Goal: Information Seeking & Learning: Learn about a topic

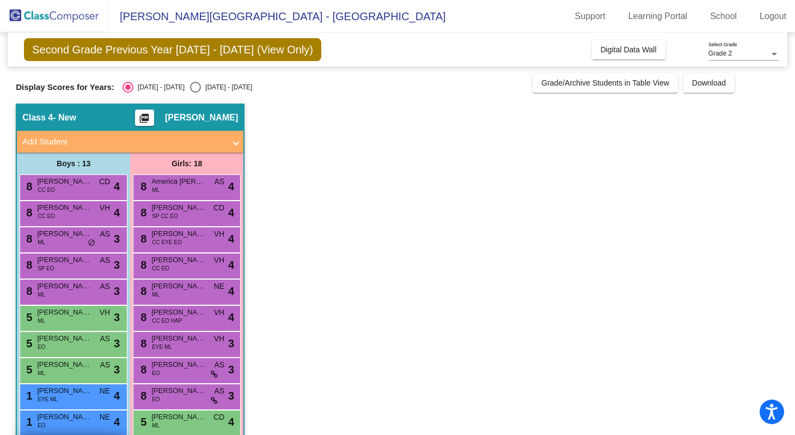
scroll to position [228, 0]
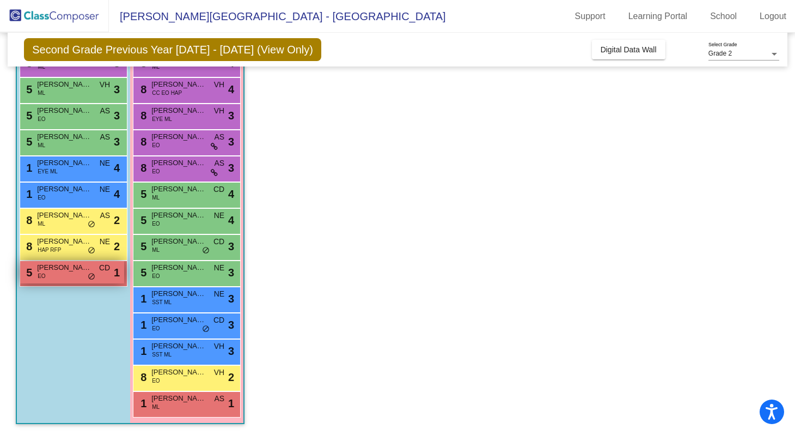
click at [58, 271] on span "[PERSON_NAME]" at bounding box center [64, 267] width 54 height 11
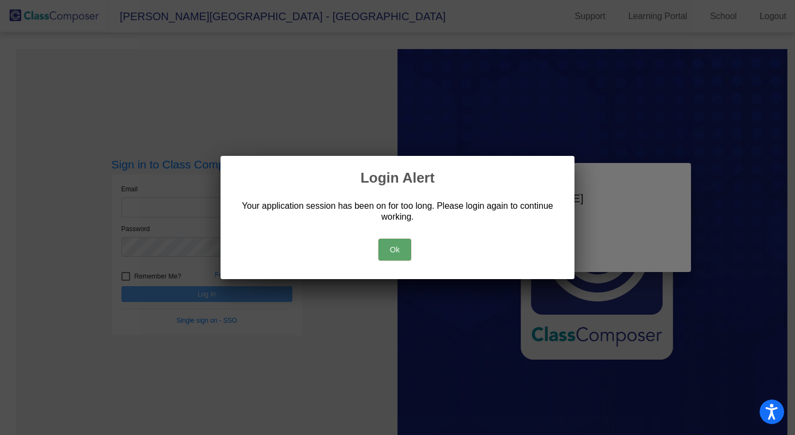
click at [400, 254] on button "Ok" at bounding box center [394, 250] width 33 height 22
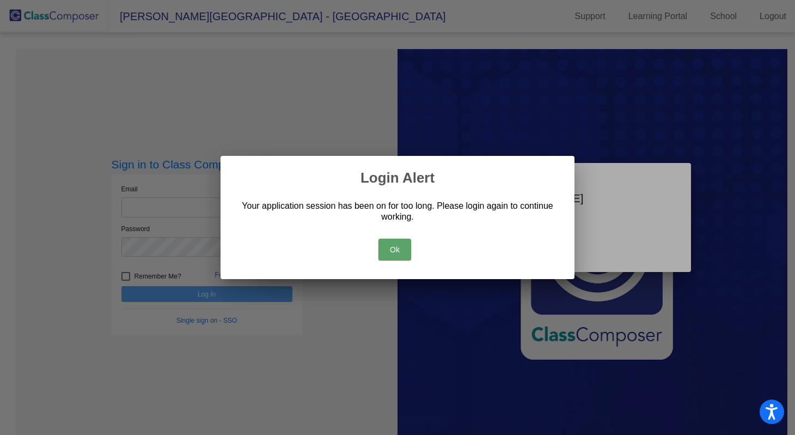
click at [387, 248] on button "Ok" at bounding box center [394, 250] width 33 height 22
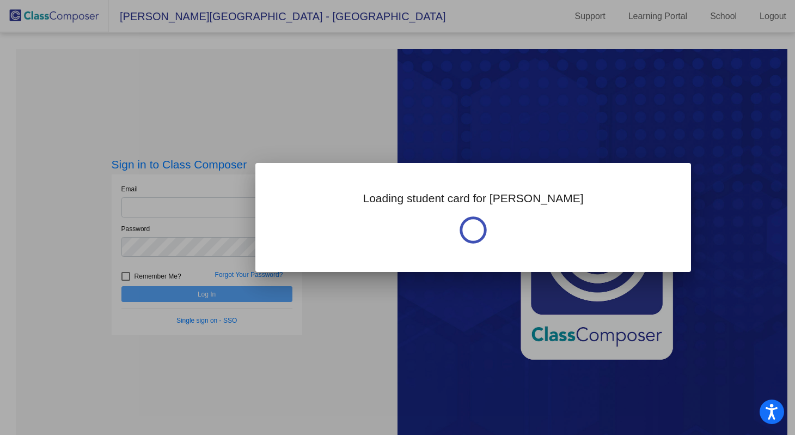
click at [193, 204] on div at bounding box center [397, 217] width 795 height 435
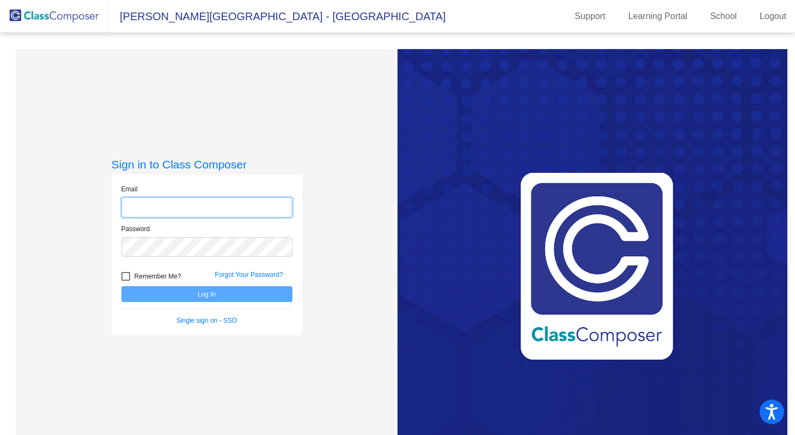
click at [193, 204] on input "email" at bounding box center [206, 207] width 171 height 20
type input "[EMAIL_ADDRESS][PERSON_NAME][DOMAIN_NAME]"
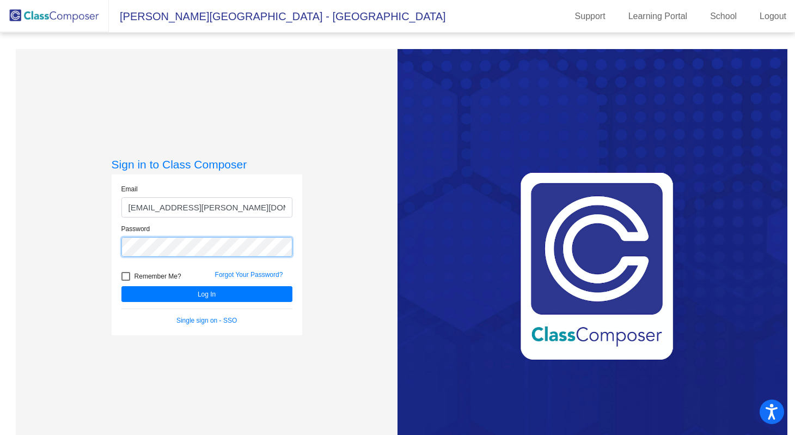
click at [121, 286] on button "Log In" at bounding box center [206, 294] width 171 height 16
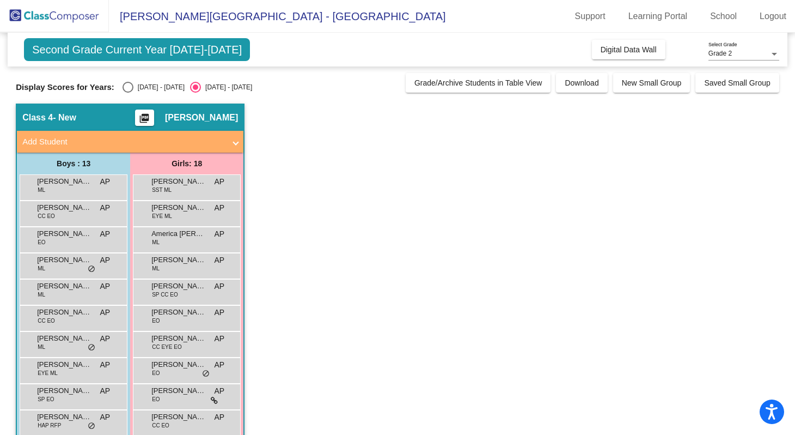
click at [131, 88] on div "Select an option" at bounding box center [128, 87] width 11 height 11
click at [128, 93] on input "[DATE] - [DATE]" at bounding box center [127, 93] width 1 height 1
radio input "true"
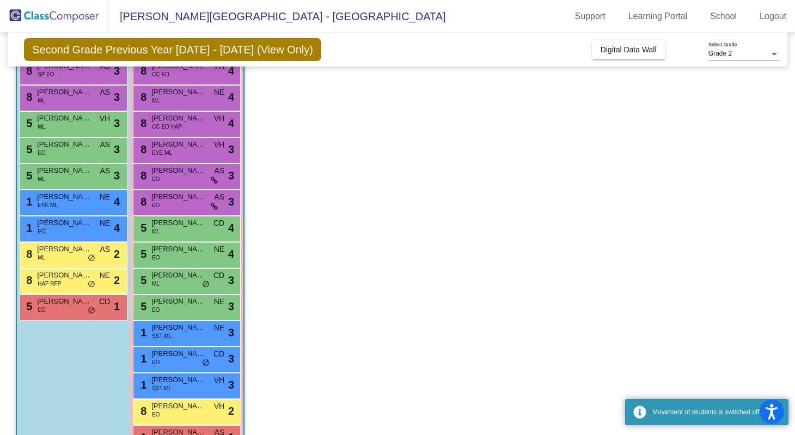
scroll to position [228, 0]
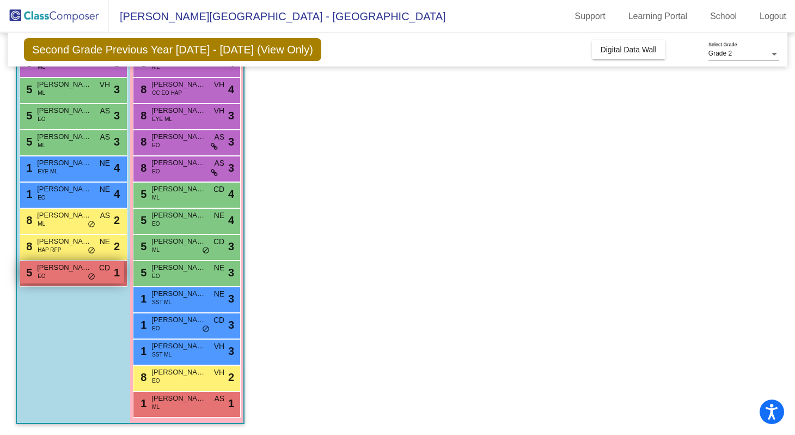
click at [56, 281] on div "5 [PERSON_NAME] EO CD lock do_not_disturb_alt 1" at bounding box center [72, 272] width 104 height 22
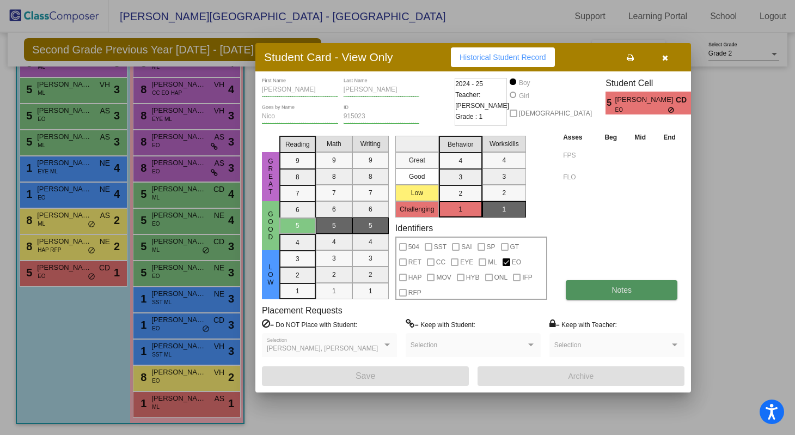
click at [617, 289] on span "Notes" at bounding box center [622, 289] width 20 height 9
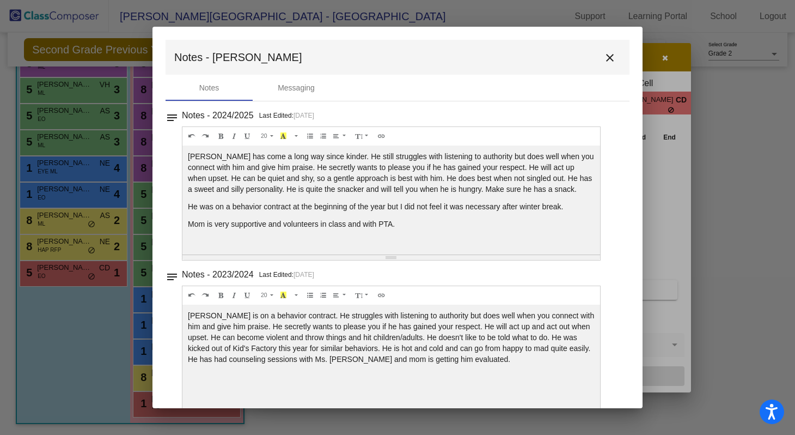
scroll to position [0, 0]
click at [604, 62] on mat-icon "close" at bounding box center [609, 57] width 13 height 13
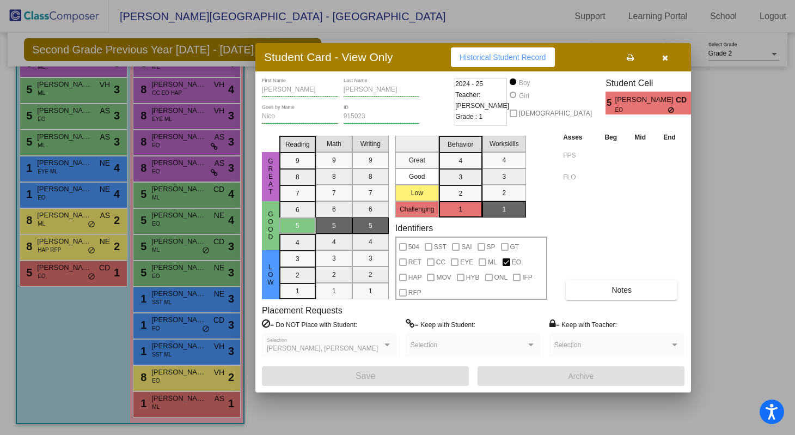
click at [664, 57] on icon "button" at bounding box center [665, 58] width 6 height 8
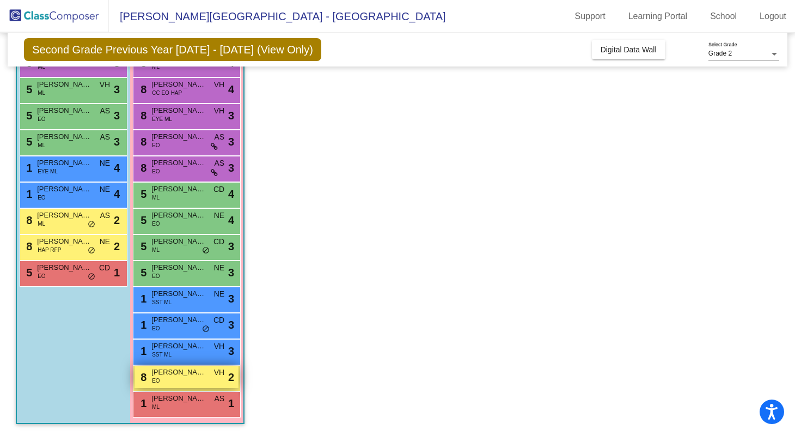
click at [166, 377] on div "8 [PERSON_NAME] EO VH lock do_not_disturb_alt 2" at bounding box center [186, 376] width 104 height 22
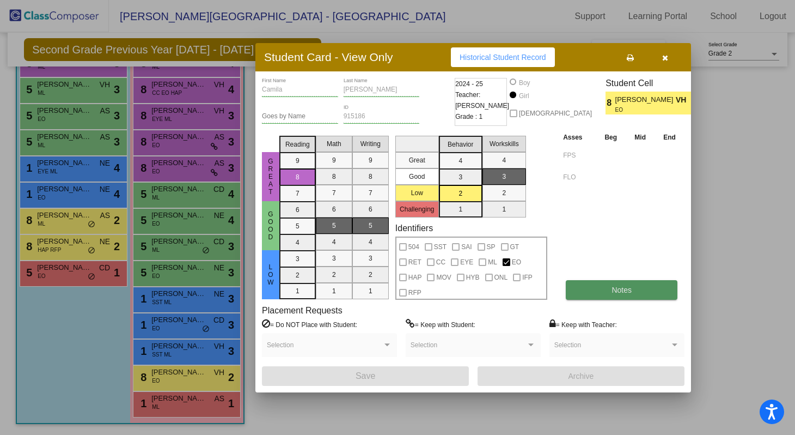
click at [600, 289] on button "Notes" at bounding box center [622, 290] width 112 height 20
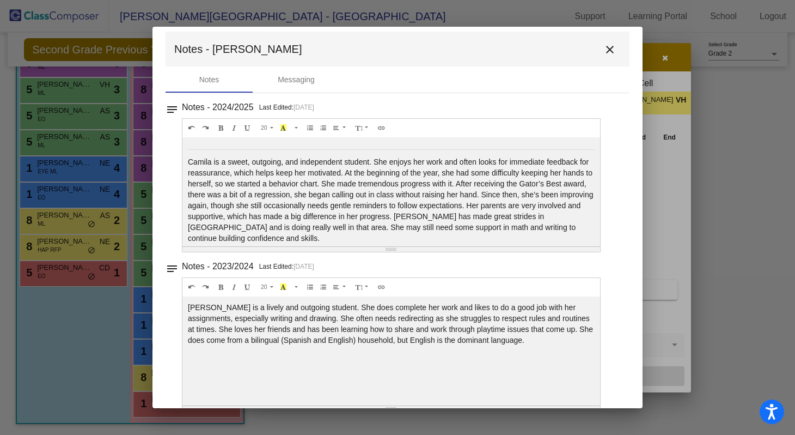
click at [603, 56] on mat-icon "close" at bounding box center [609, 49] width 13 height 13
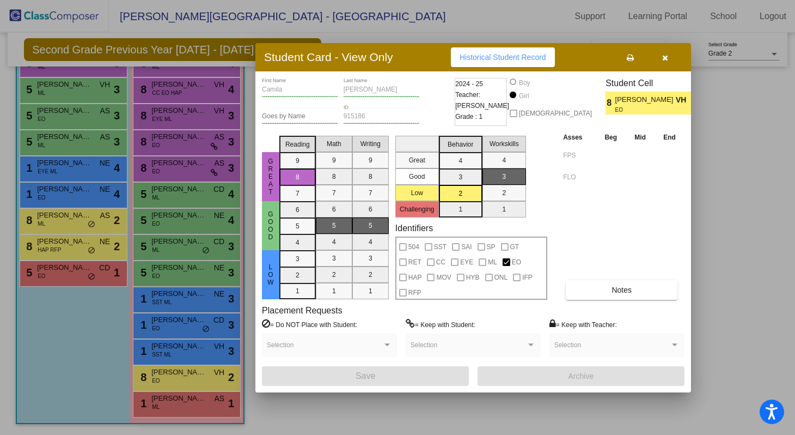
click at [668, 57] on button "button" at bounding box center [664, 57] width 35 height 20
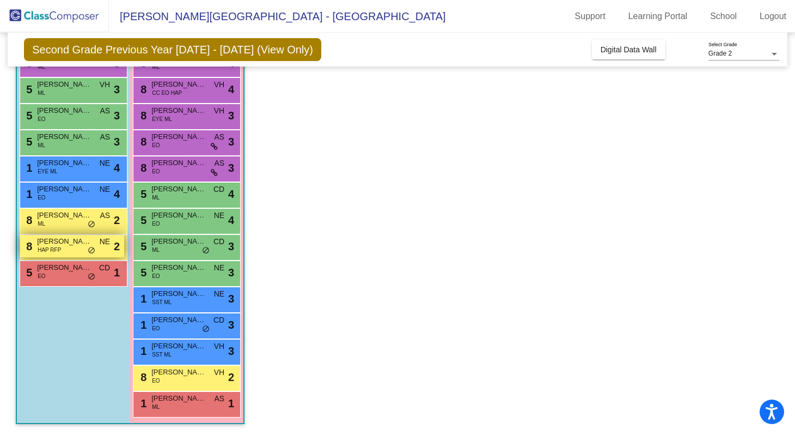
click at [51, 242] on span "[PERSON_NAME]" at bounding box center [64, 241] width 54 height 11
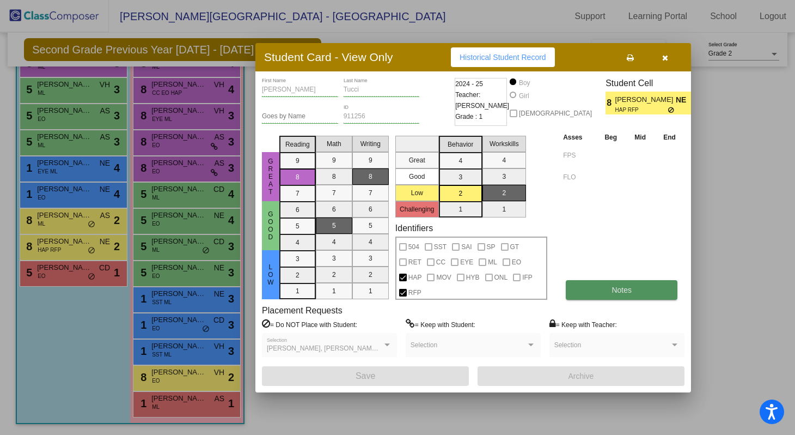
click at [598, 286] on button "Notes" at bounding box center [622, 290] width 112 height 20
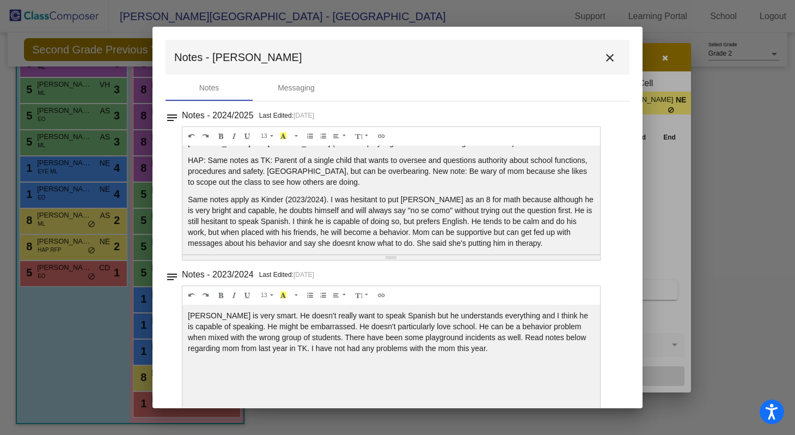
scroll to position [30, 0]
click at [611, 56] on button "close" at bounding box center [610, 57] width 22 height 22
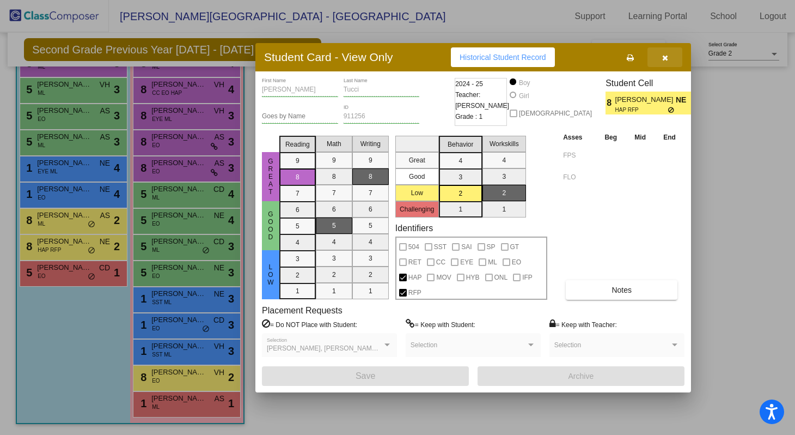
click at [653, 58] on button "button" at bounding box center [664, 57] width 35 height 20
